Goal: Task Accomplishment & Management: Use online tool/utility

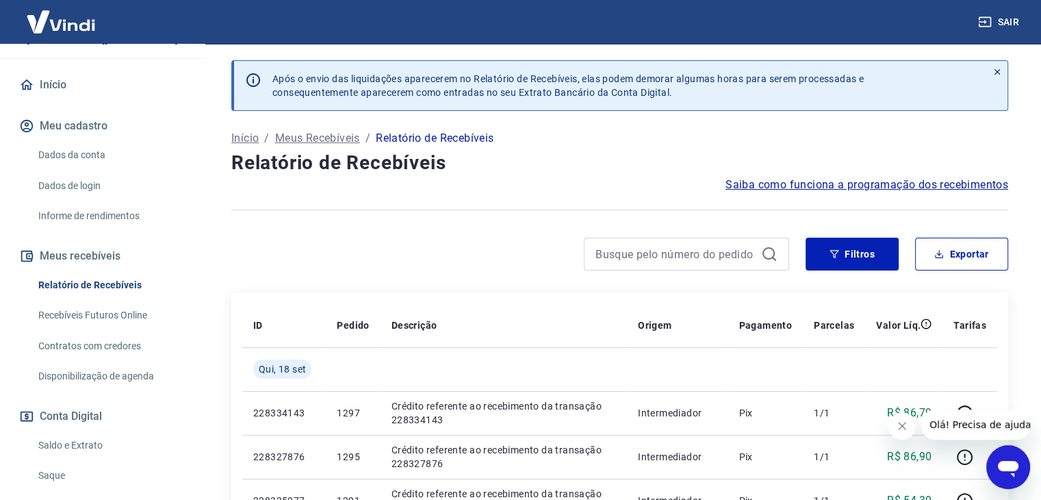
scroll to position [137, 0]
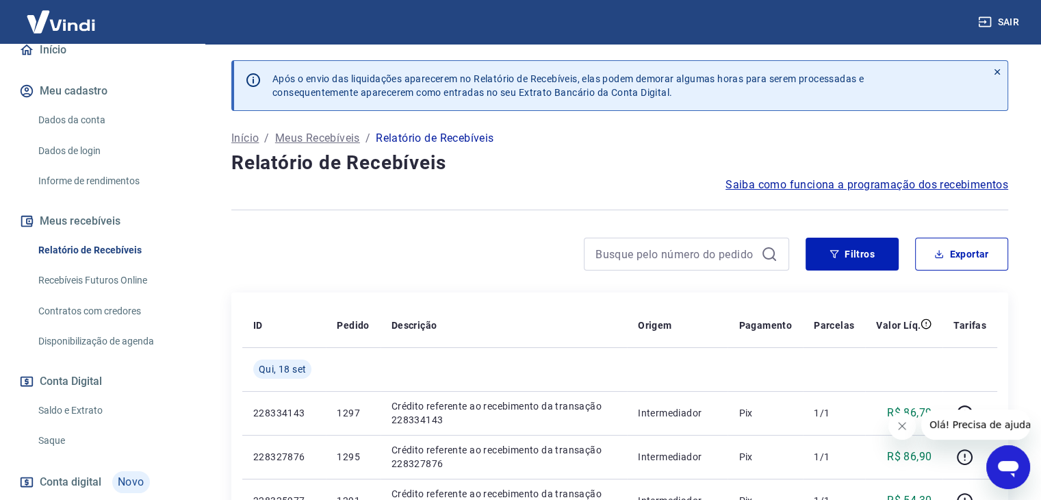
click at [79, 433] on link "Saque" at bounding box center [110, 440] width 155 height 28
